Goal: Information Seeking & Learning: Learn about a topic

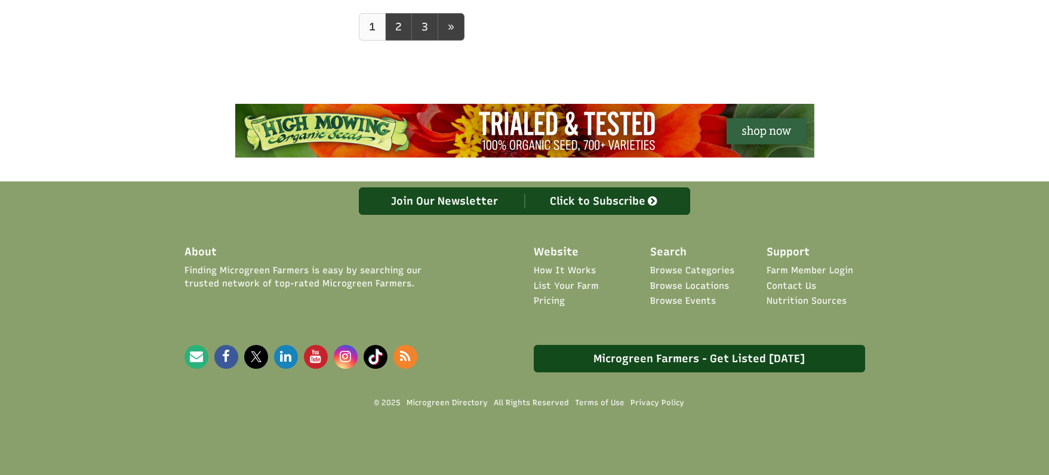
select select "Language Translate Widget"
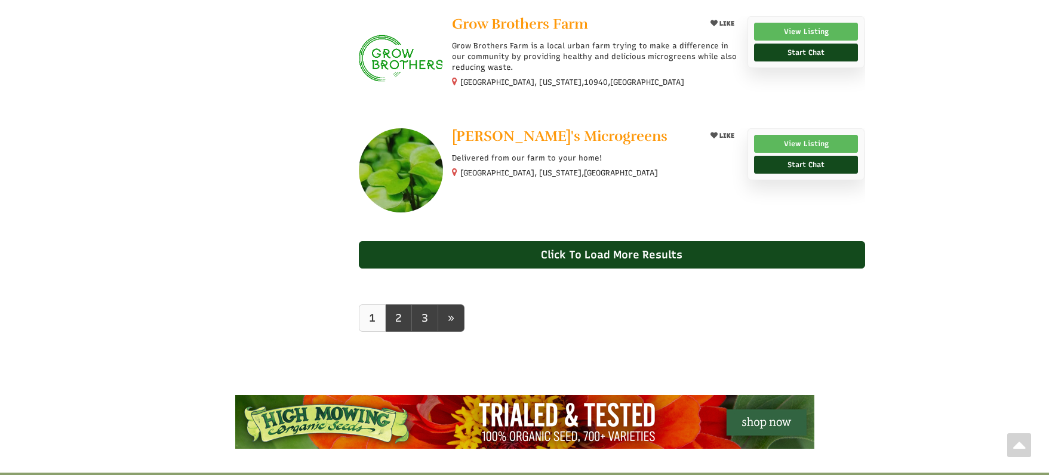
scroll to position [1049, 0]
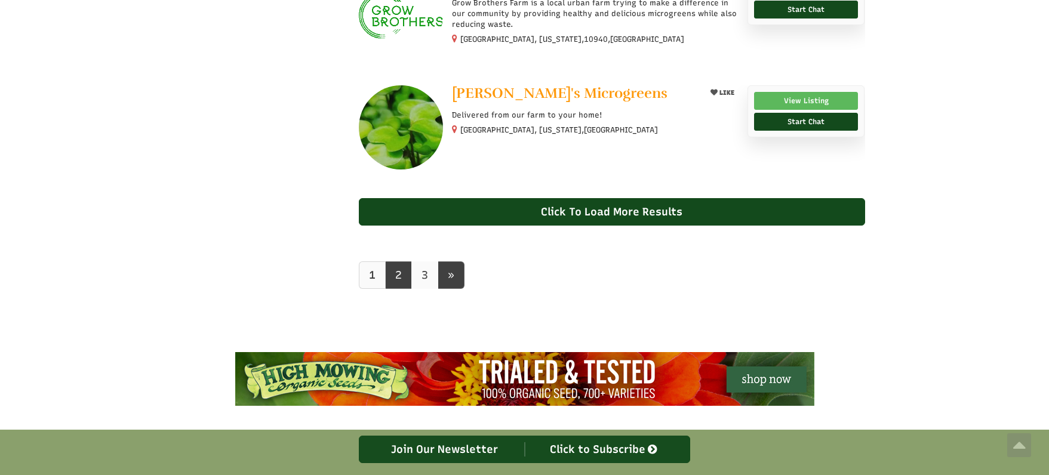
click at [422, 280] on link "3" at bounding box center [424, 275] width 27 height 27
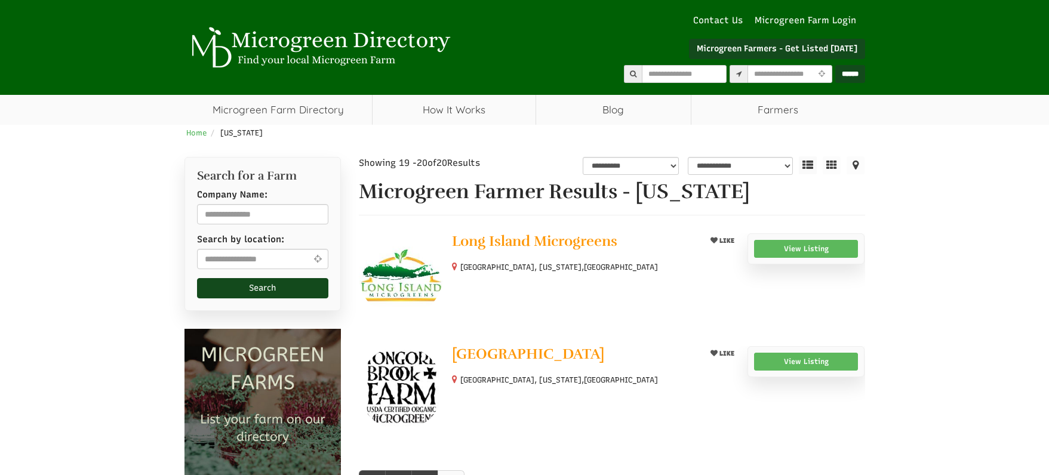
select select "Language Translate Widget"
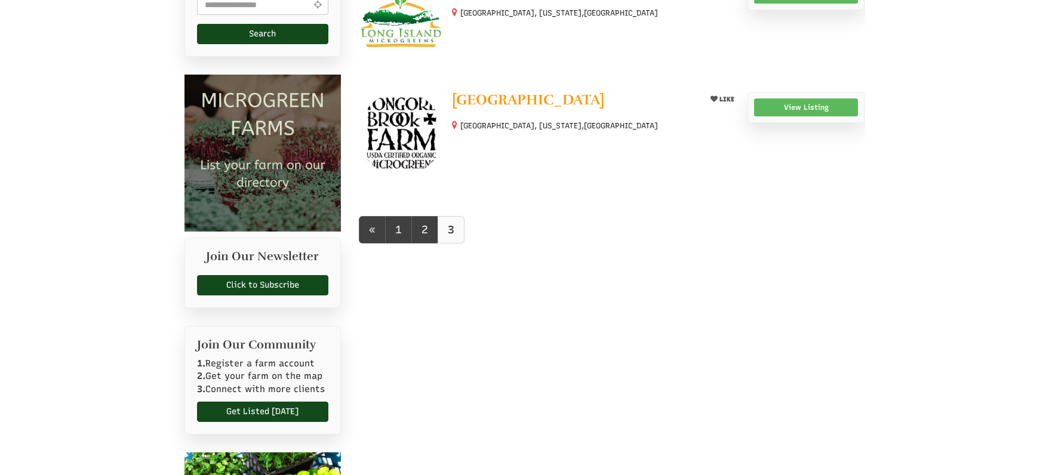
scroll to position [232, 0]
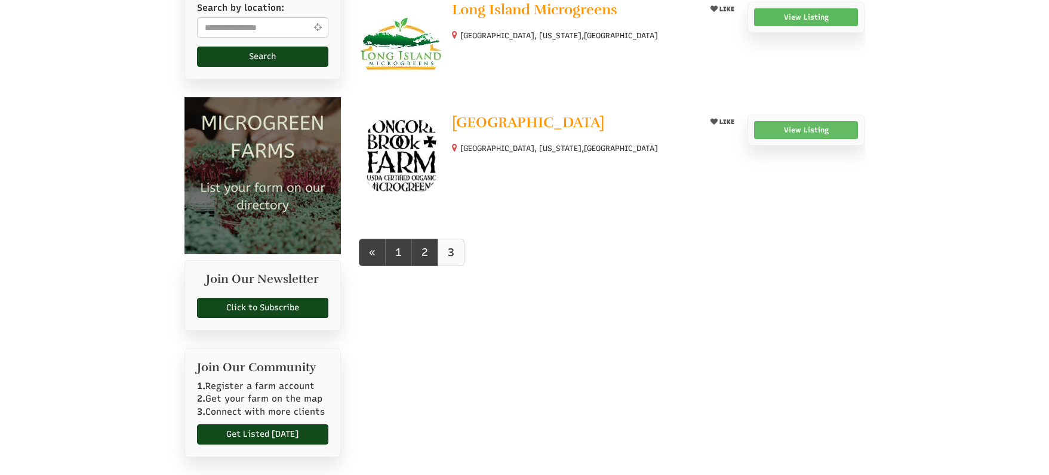
click at [786, 132] on link "View Listing" at bounding box center [806, 130] width 104 height 18
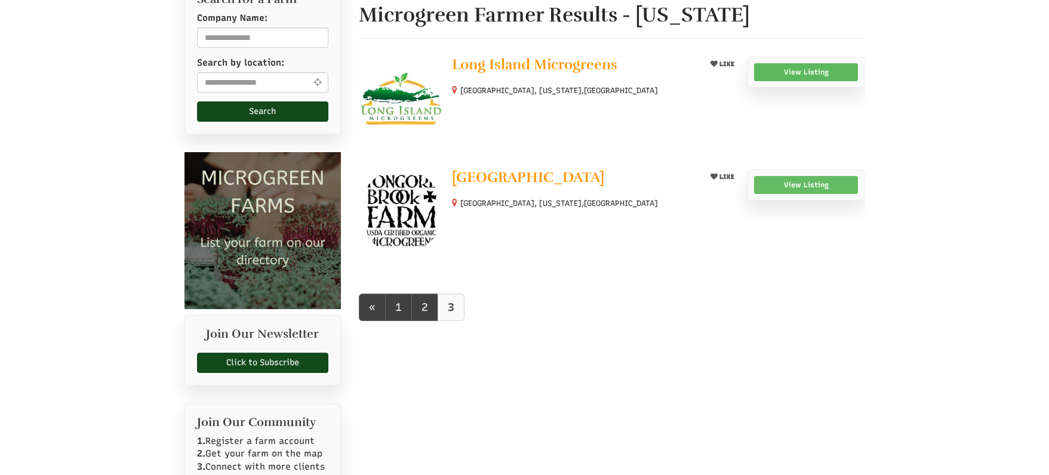
scroll to position [121, 0]
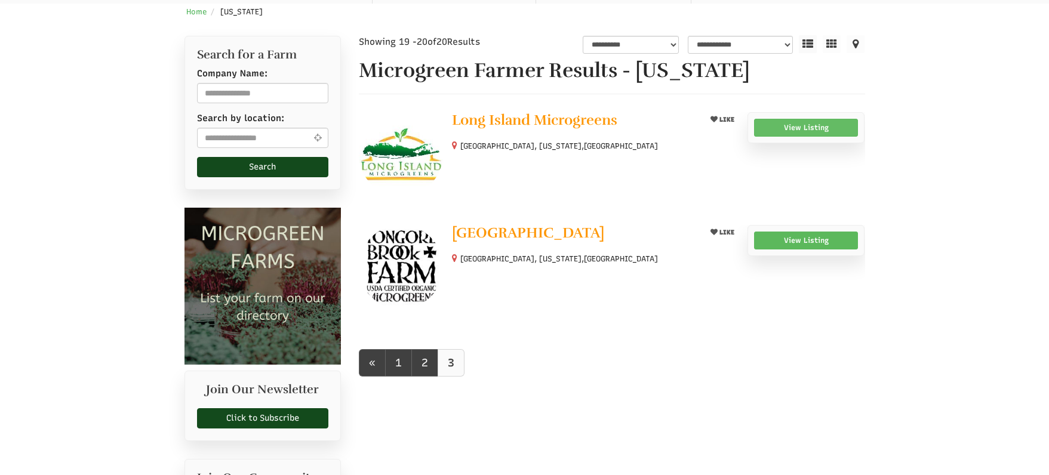
click at [816, 131] on link "View Listing" at bounding box center [806, 128] width 104 height 18
click at [420, 371] on link "2" at bounding box center [424, 362] width 27 height 27
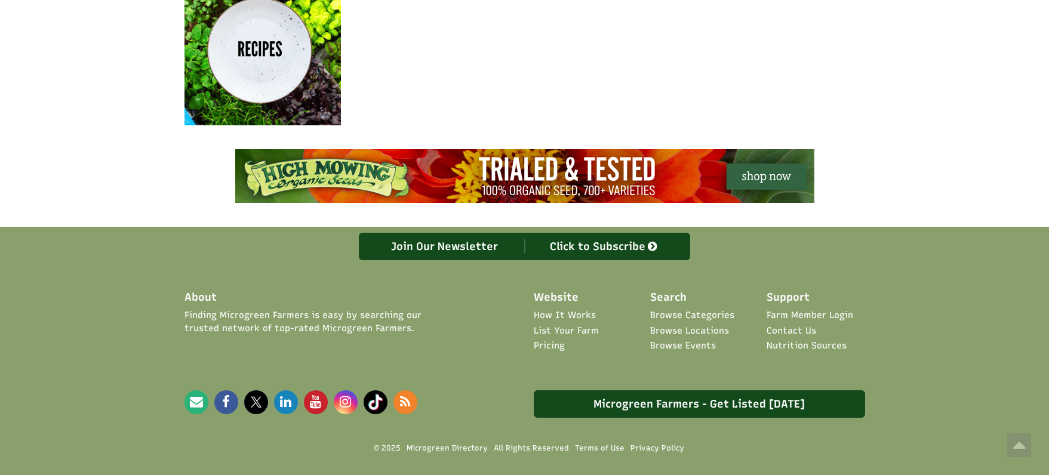
scroll to position [783, 0]
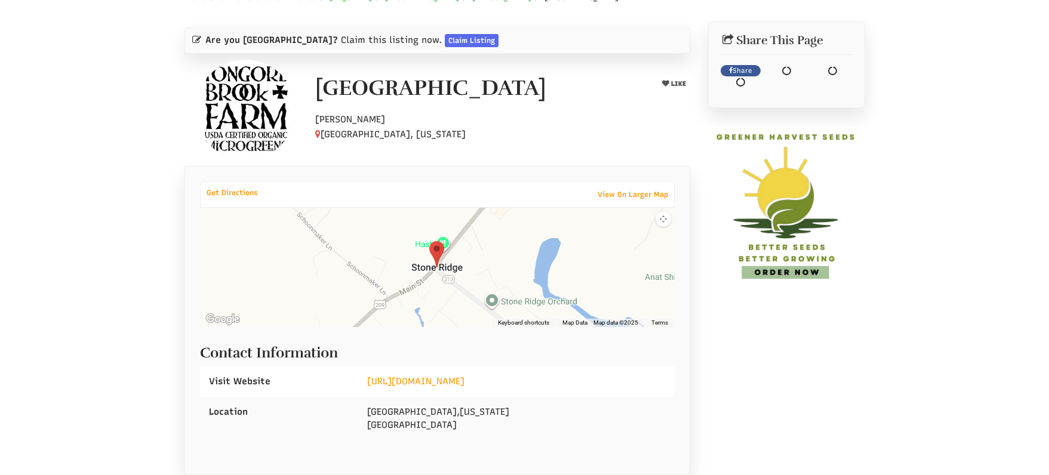
scroll to position [182, 0]
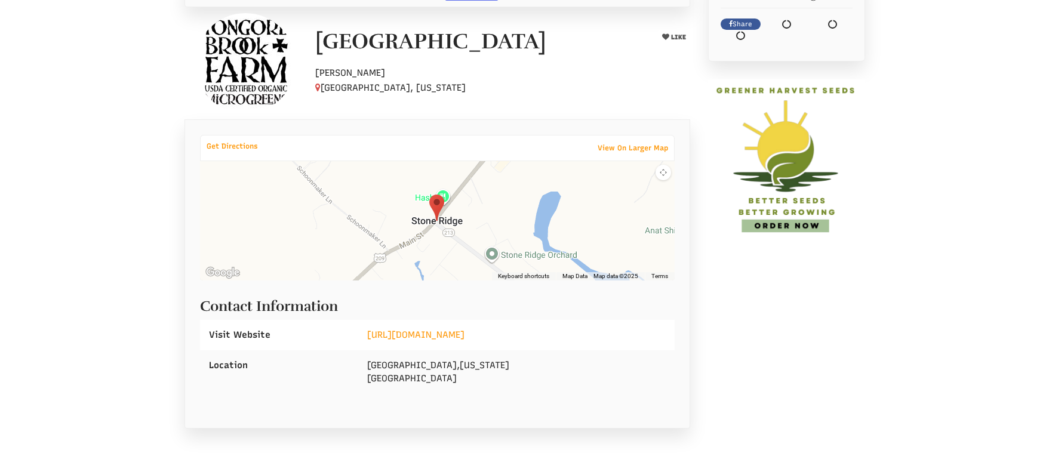
select select "Language Translate Widget"
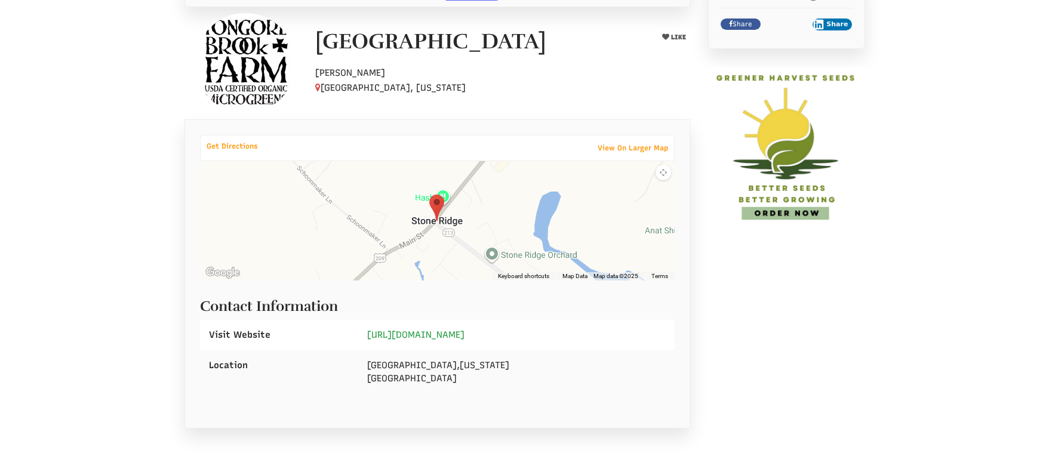
click at [427, 335] on link "http://tongorebrook.com" at bounding box center [415, 335] width 97 height 11
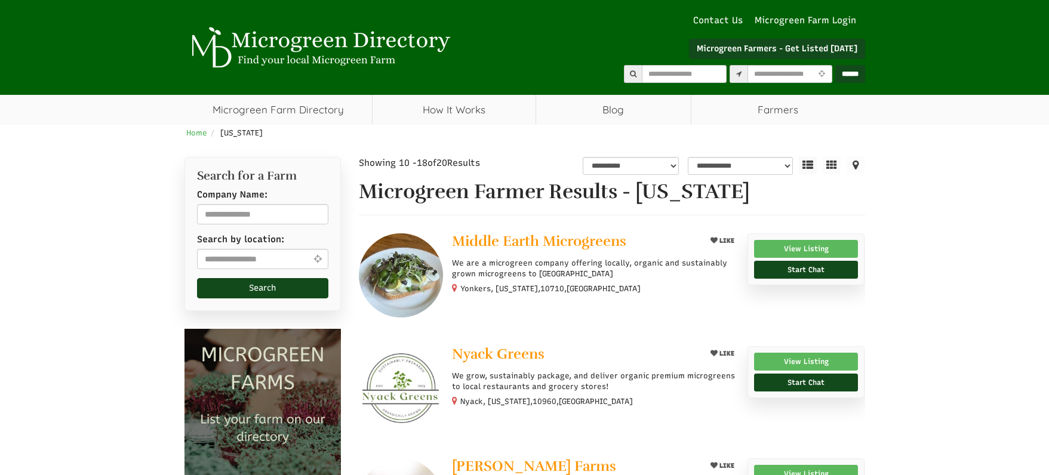
select select "Language Translate Widget"
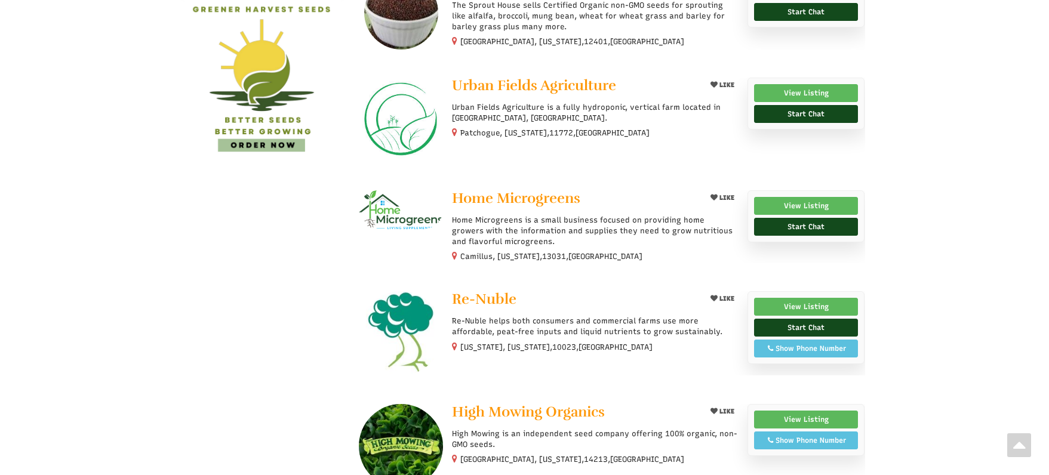
scroll to position [604, 0]
